Goal: Task Accomplishment & Management: Use online tool/utility

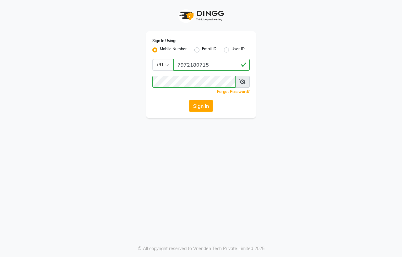
click at [201, 107] on button "Sign In" at bounding box center [201, 106] width 24 height 12
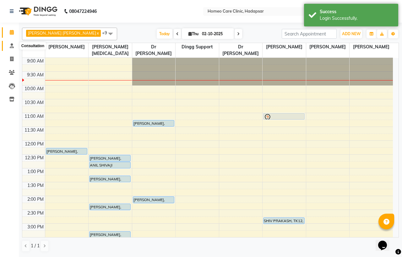
click at [12, 46] on icon at bounding box center [12, 45] width 4 height 5
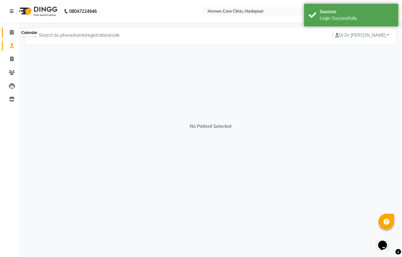
click at [12, 33] on icon at bounding box center [12, 32] width 4 height 5
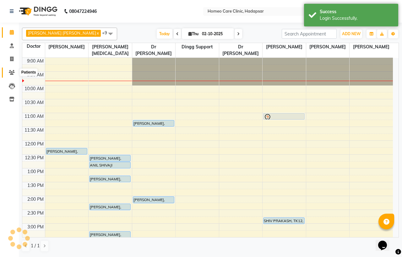
click at [11, 72] on icon at bounding box center [12, 72] width 6 height 5
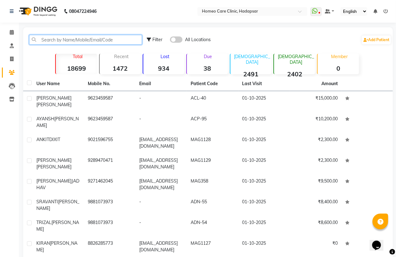
click at [61, 38] on input "text" at bounding box center [85, 40] width 113 height 10
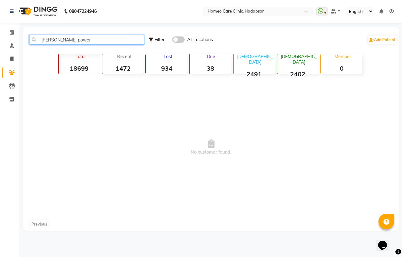
click at [74, 40] on input "[PERSON_NAME] power" at bounding box center [86, 40] width 115 height 10
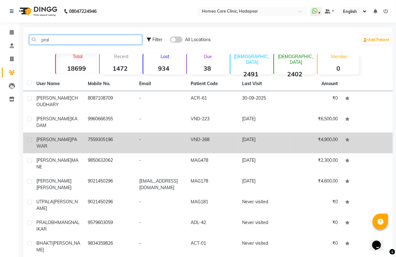
type input "pral"
click at [73, 137] on span "PAWAR" at bounding box center [56, 143] width 41 height 12
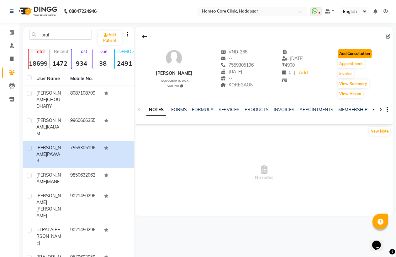
click at [358, 53] on button "Add Consultation" at bounding box center [355, 53] width 34 height 9
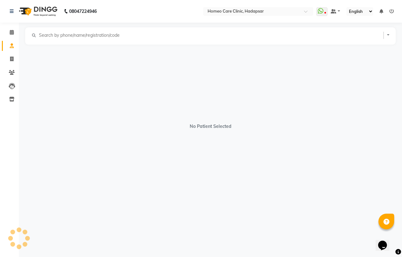
select select "[DEMOGRAPHIC_DATA]"
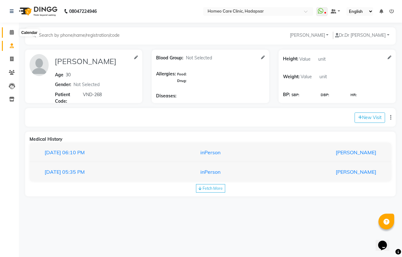
click at [11, 34] on icon at bounding box center [12, 32] width 4 height 5
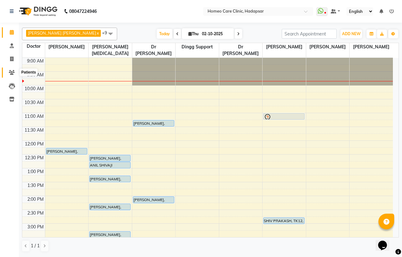
click at [13, 71] on icon at bounding box center [12, 72] width 6 height 5
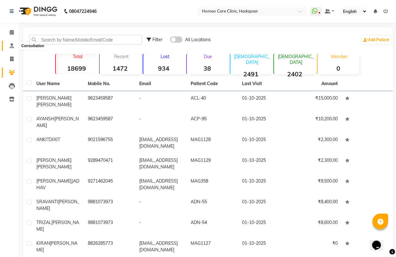
click at [13, 47] on icon at bounding box center [12, 45] width 4 height 5
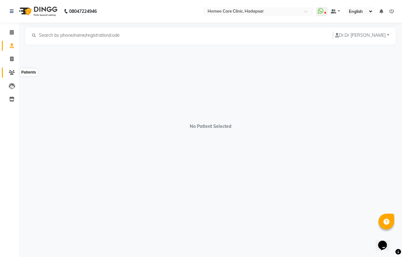
click at [11, 73] on icon at bounding box center [12, 72] width 6 height 5
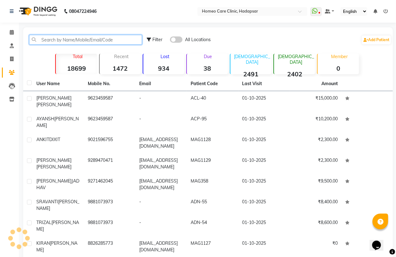
click at [51, 39] on input "text" at bounding box center [85, 40] width 113 height 10
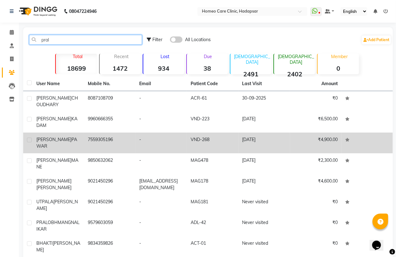
type input "pral"
click at [63, 137] on span "PAWAR" at bounding box center [56, 143] width 41 height 12
